Goal: Check status: Check status

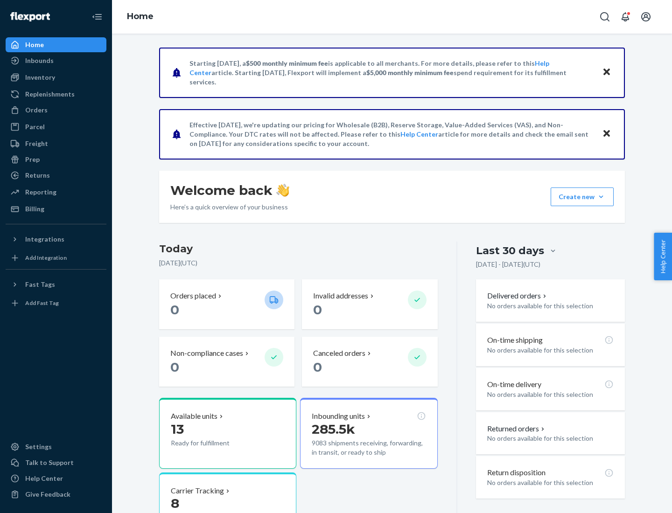
click at [601, 197] on button "Create new Create new inbound Create new order Create new product" at bounding box center [581, 196] width 63 height 19
click at [39, 61] on div "Inbounds" at bounding box center [39, 60] width 28 height 9
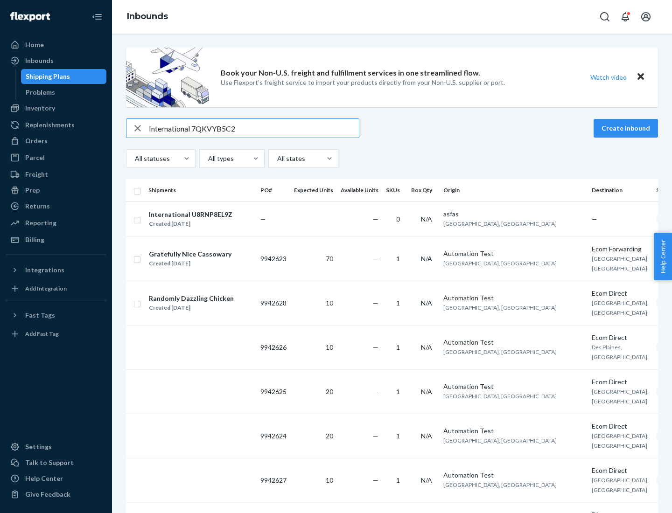
type input "International 7QKVYB5C29"
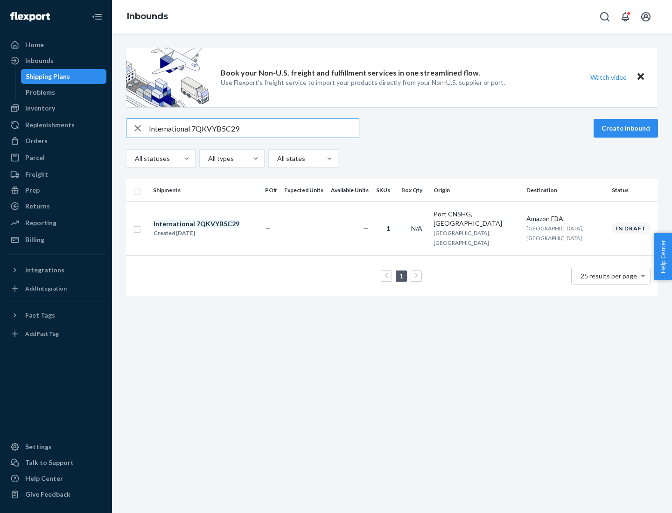
click at [212, 229] on div "Created [DATE]" at bounding box center [196, 233] width 86 height 9
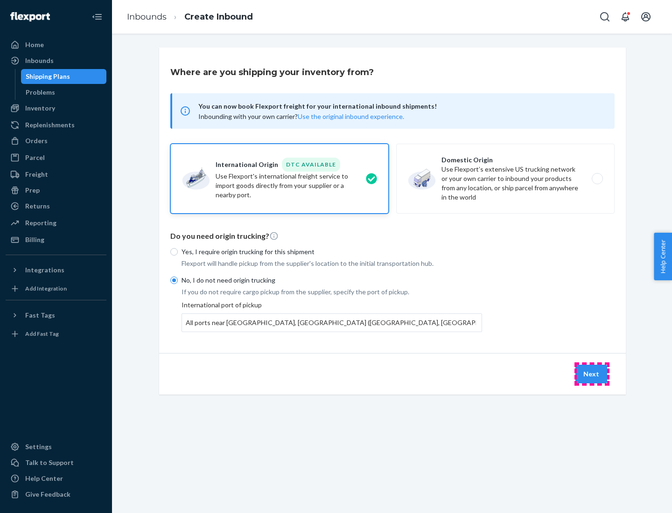
click at [591, 374] on button "Next" at bounding box center [591, 374] width 32 height 19
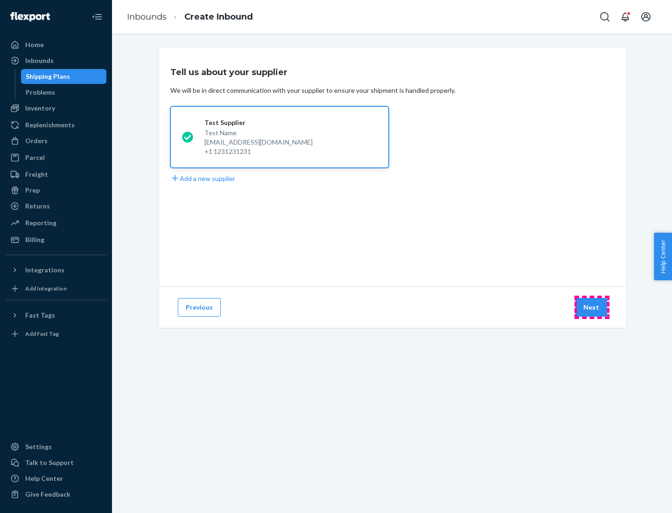
click at [591, 307] on button "Next" at bounding box center [591, 307] width 32 height 19
